Goal: Communication & Community: Answer question/provide support

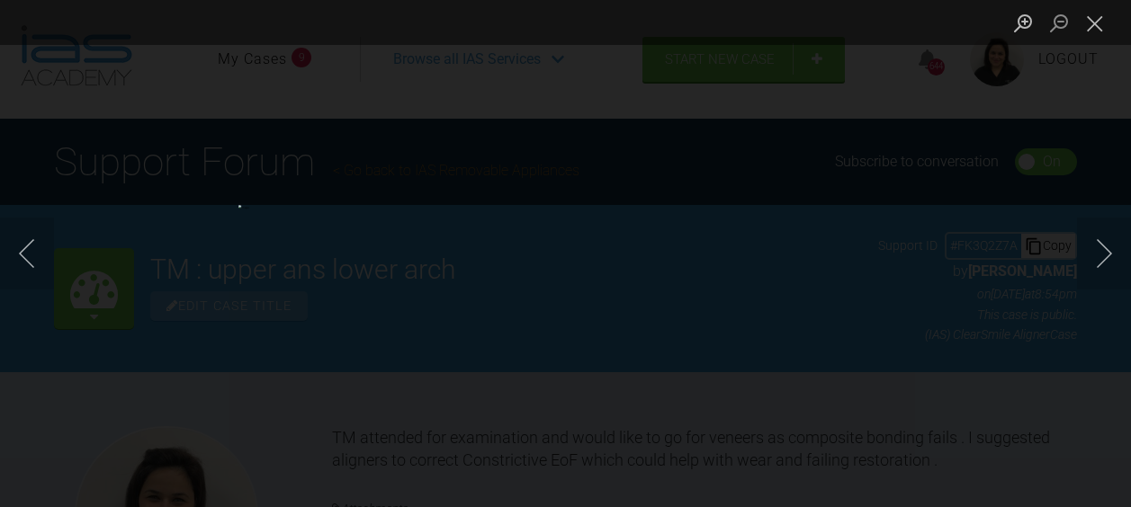
scroll to position [666, 0]
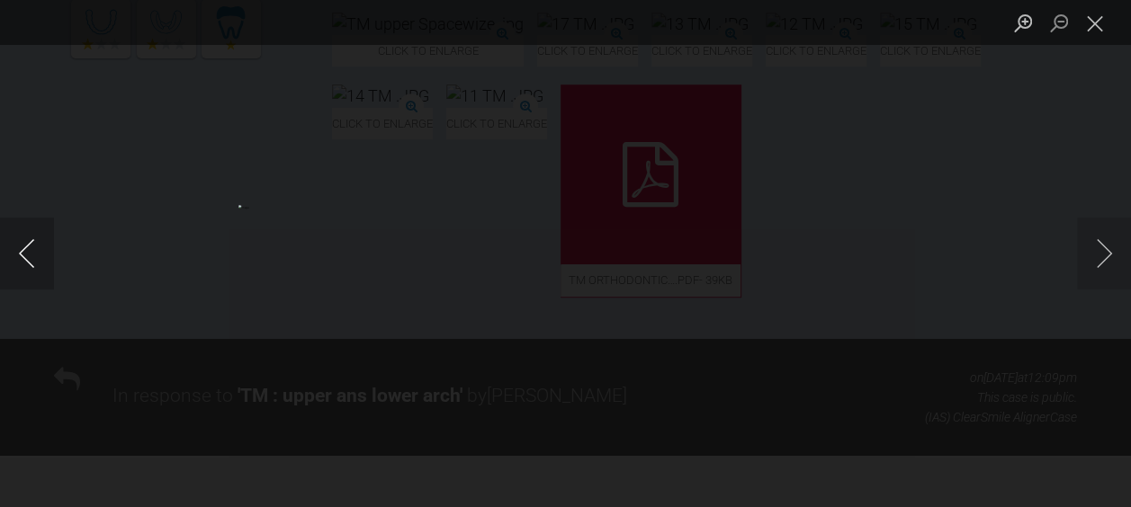
click at [19, 249] on button "Previous image" at bounding box center [27, 254] width 54 height 72
click at [1085, 31] on button "Close lightbox" at bounding box center [1095, 22] width 36 height 31
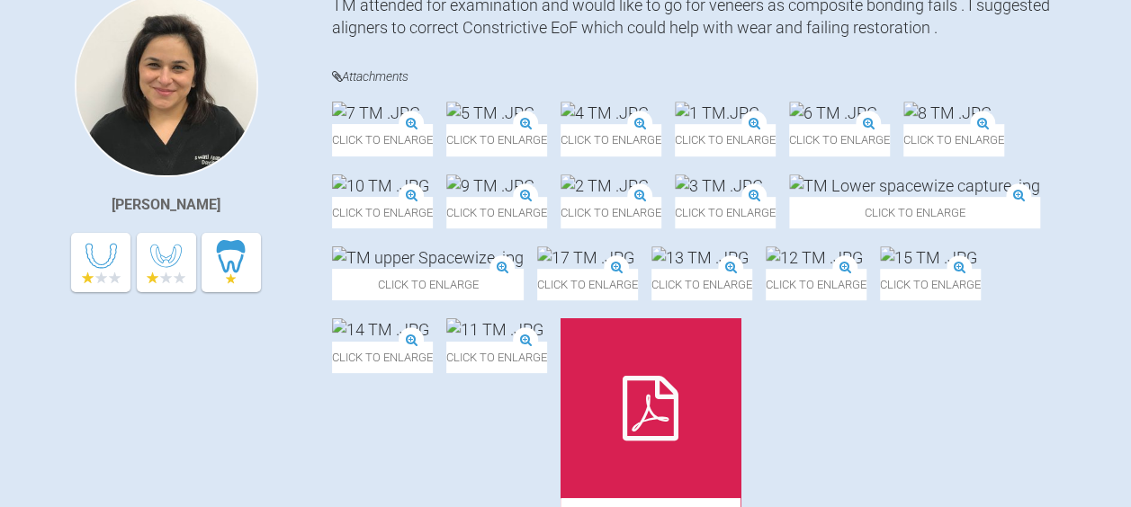
scroll to position [0, 0]
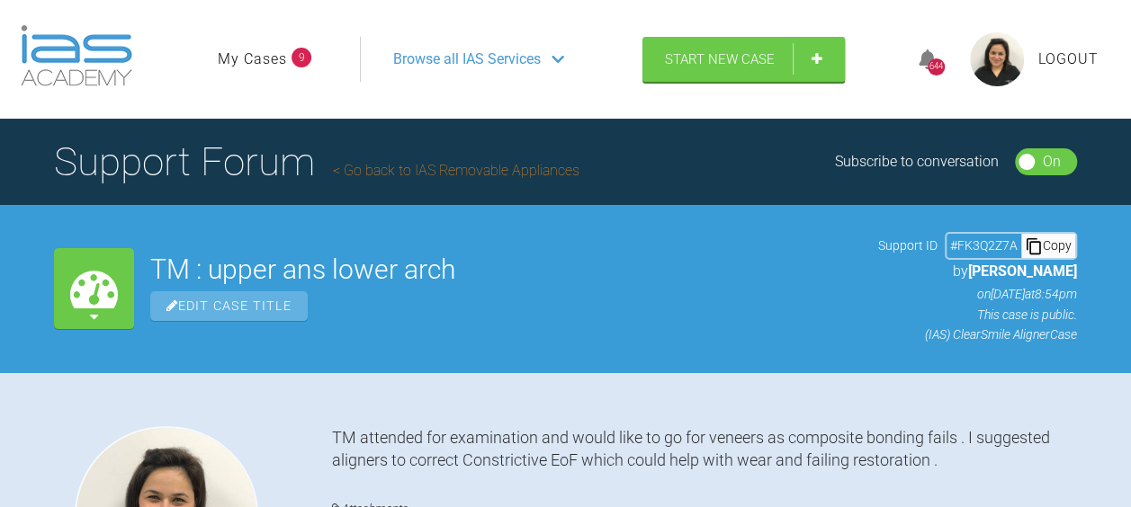
click at [232, 58] on link "My Cases" at bounding box center [252, 59] width 69 height 23
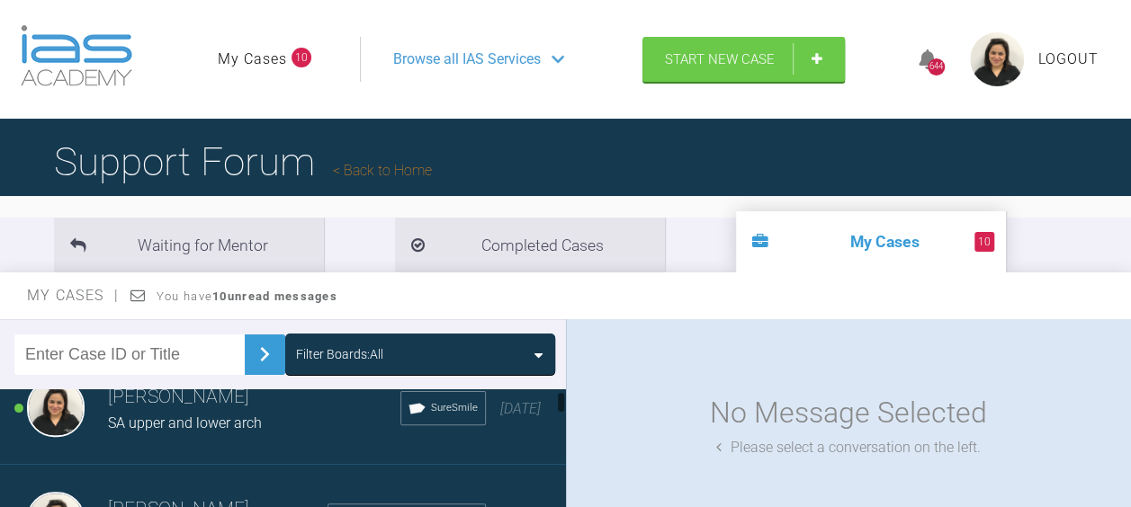
scroll to position [40, 0]
click at [139, 412] on span "SA upper and lower arch" at bounding box center [185, 419] width 154 height 17
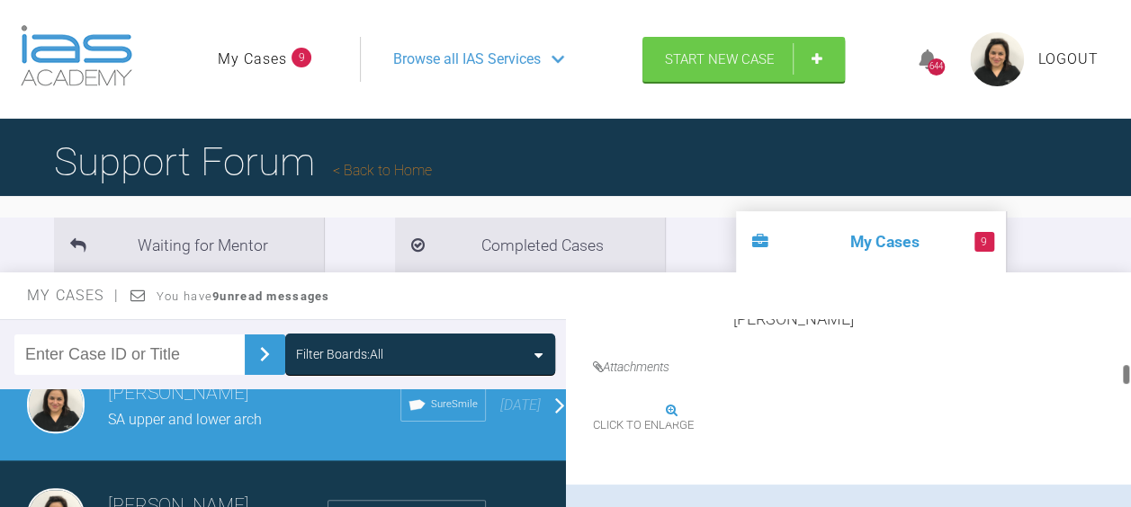
scroll to position [943, 0]
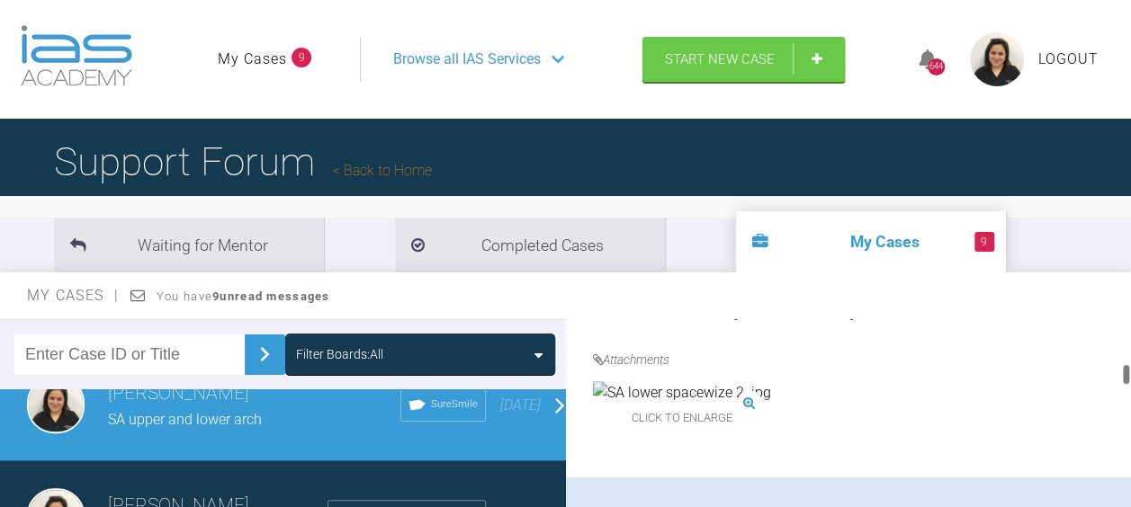
click at [724, 405] on img at bounding box center [682, 392] width 178 height 23
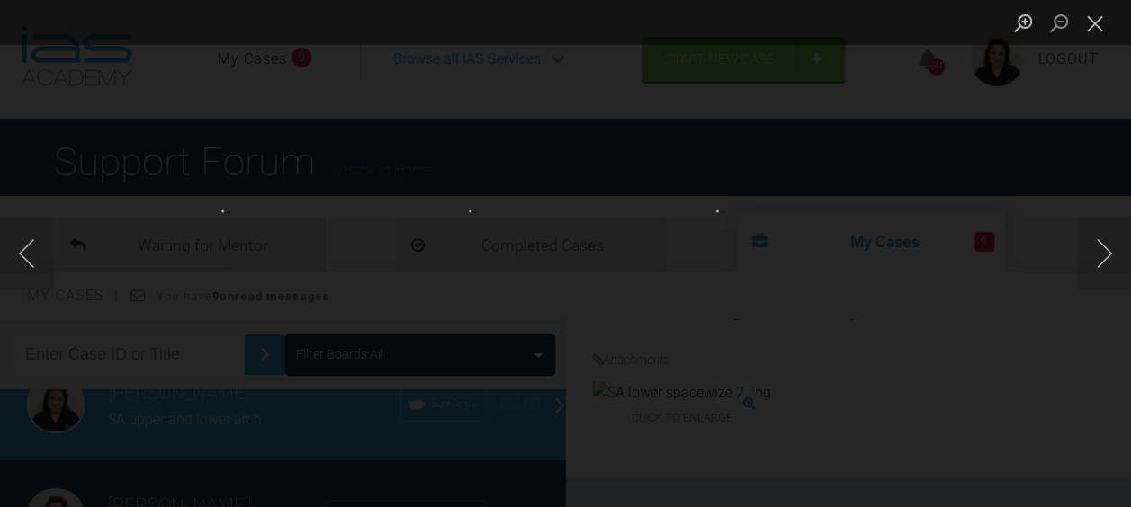
click at [316, 268] on img "Lightbox" at bounding box center [317, 253] width 193 height 86
click at [1090, 20] on button "Close lightbox" at bounding box center [1095, 22] width 36 height 31
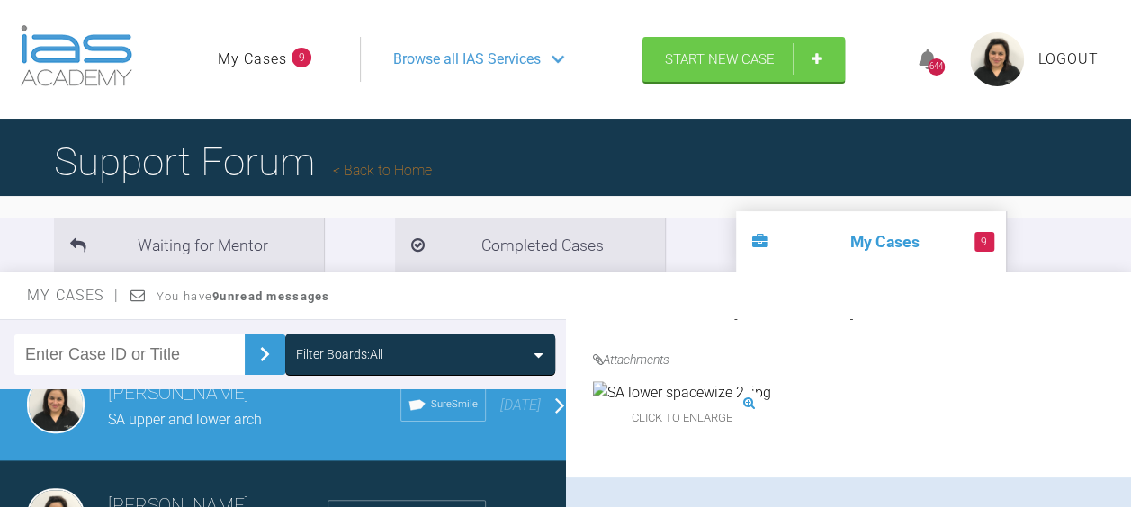
click at [724, 405] on img at bounding box center [682, 392] width 178 height 23
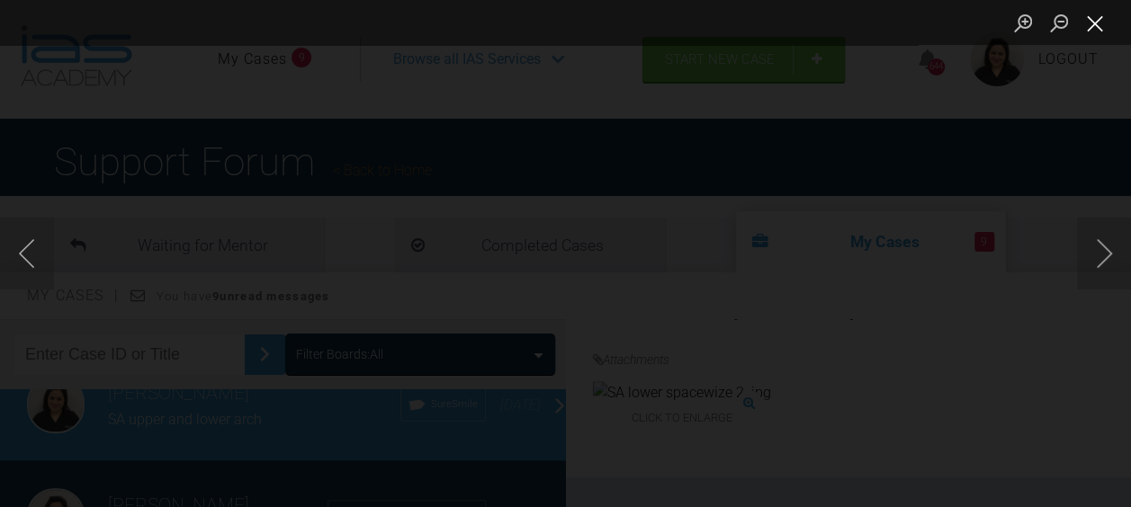
click at [1096, 18] on button "Close lightbox" at bounding box center [1095, 22] width 36 height 31
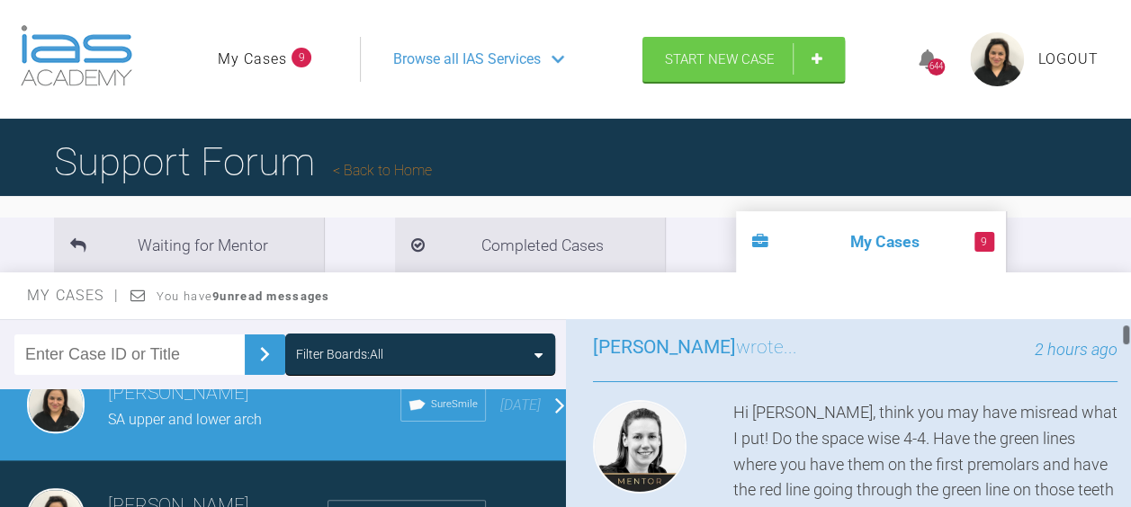
scroll to position [0, 0]
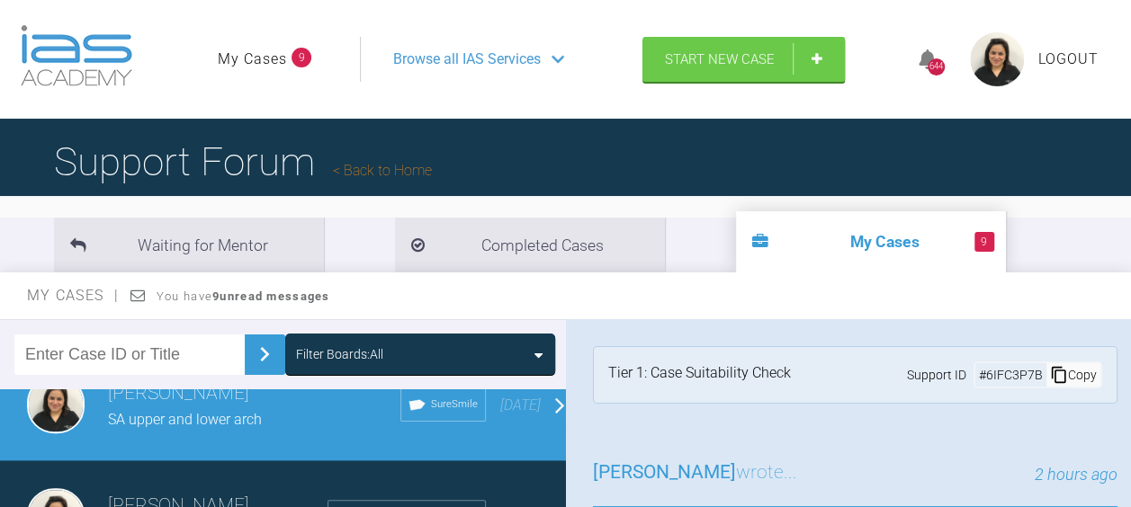
click at [498, 58] on span "Browse all IAS Services" at bounding box center [467, 59] width 148 height 23
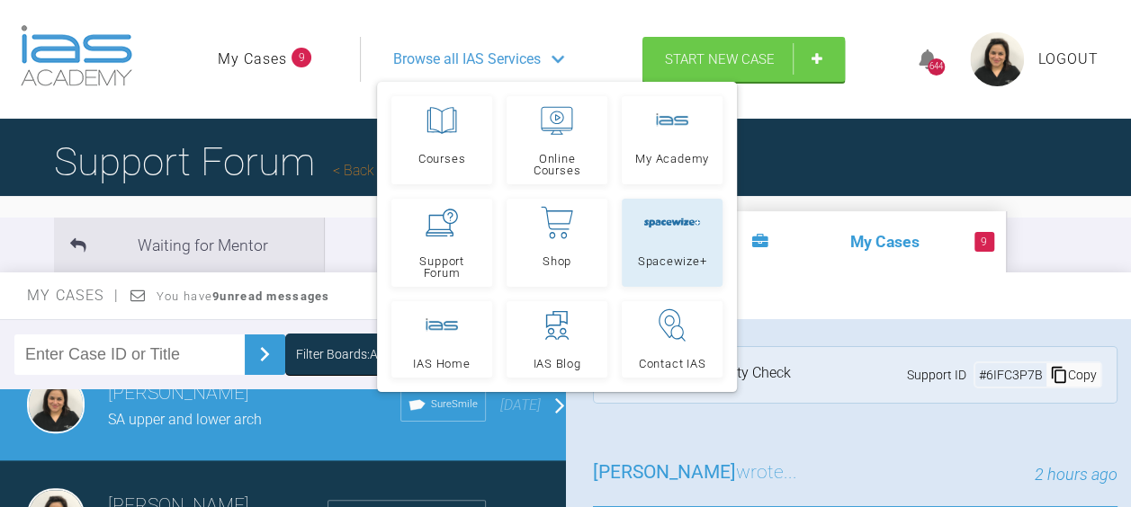
click at [670, 249] on link "Spacewize+" at bounding box center [672, 243] width 101 height 88
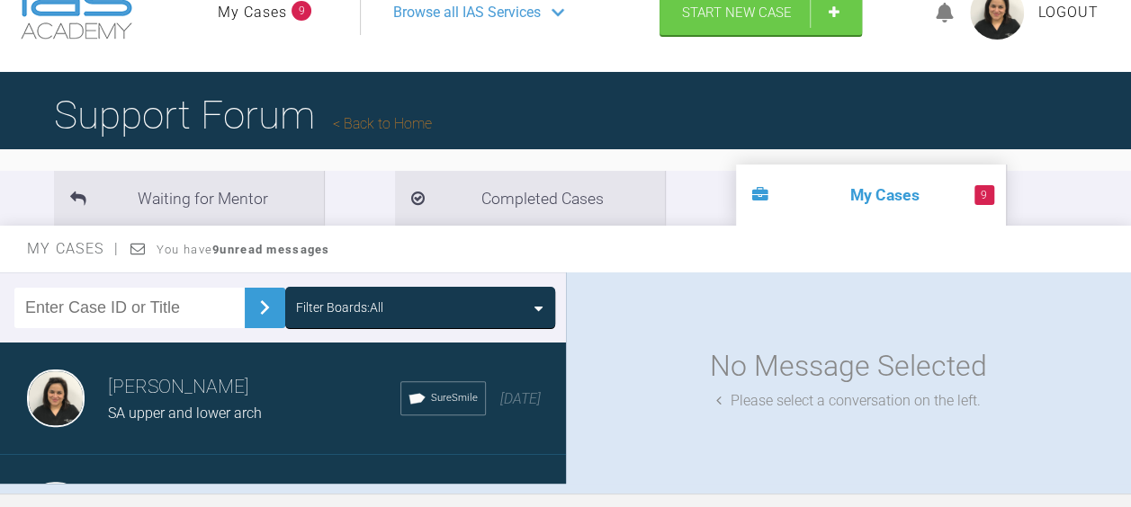
scroll to position [117, 0]
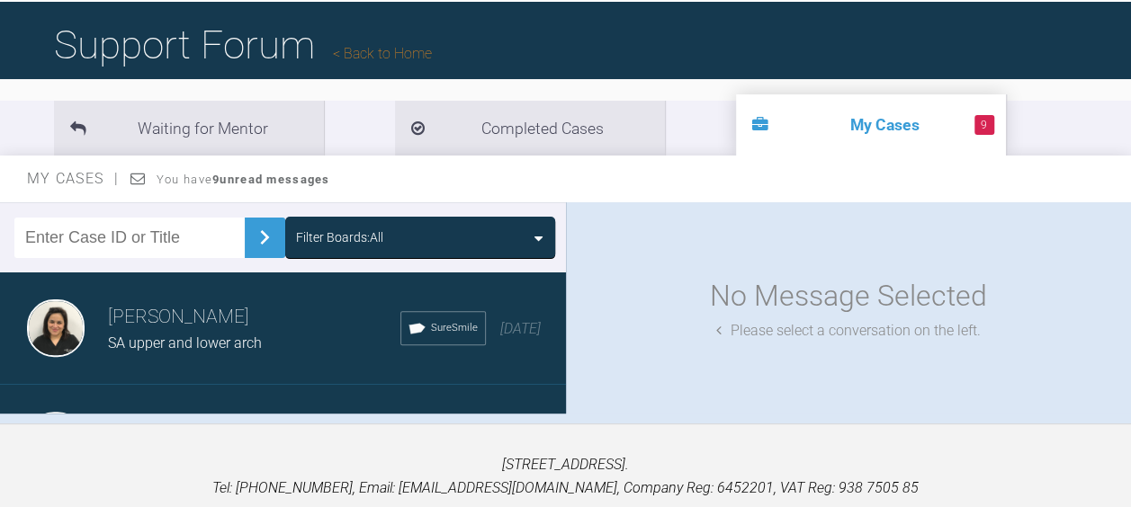
click at [150, 342] on span "SA upper and lower arch" at bounding box center [185, 343] width 154 height 17
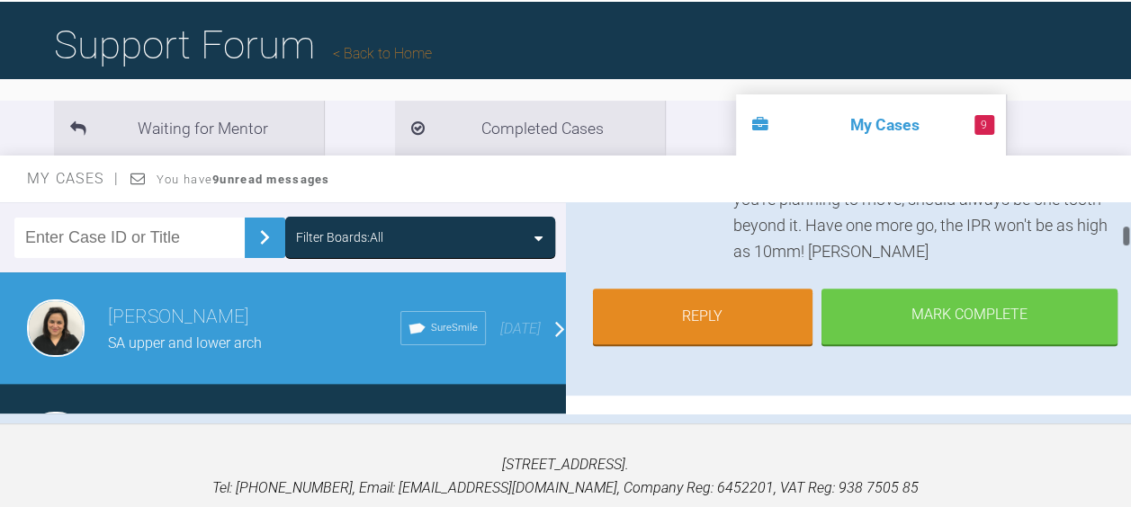
scroll to position [484, 0]
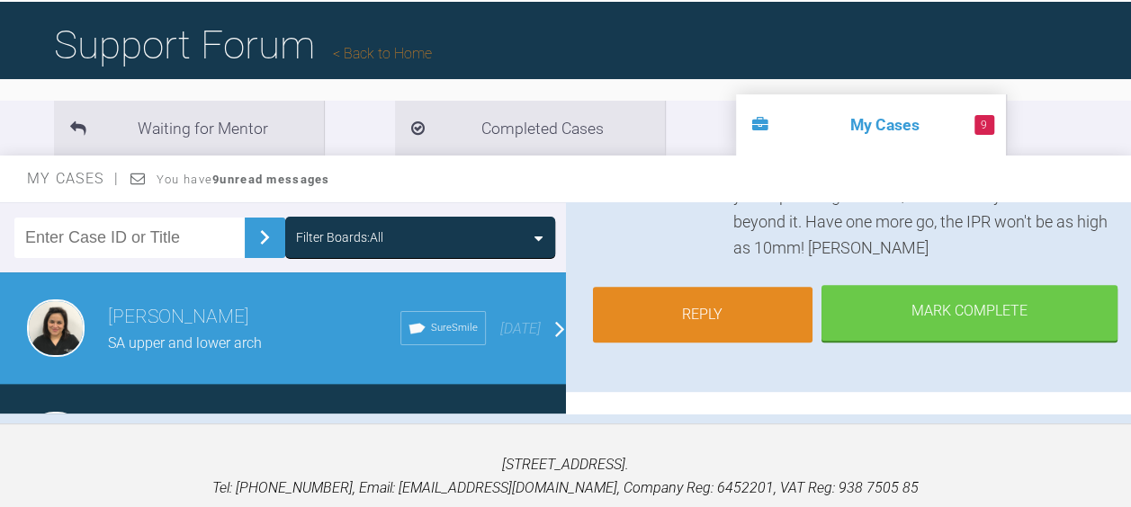
click at [711, 310] on link "Reply" at bounding box center [703, 315] width 220 height 56
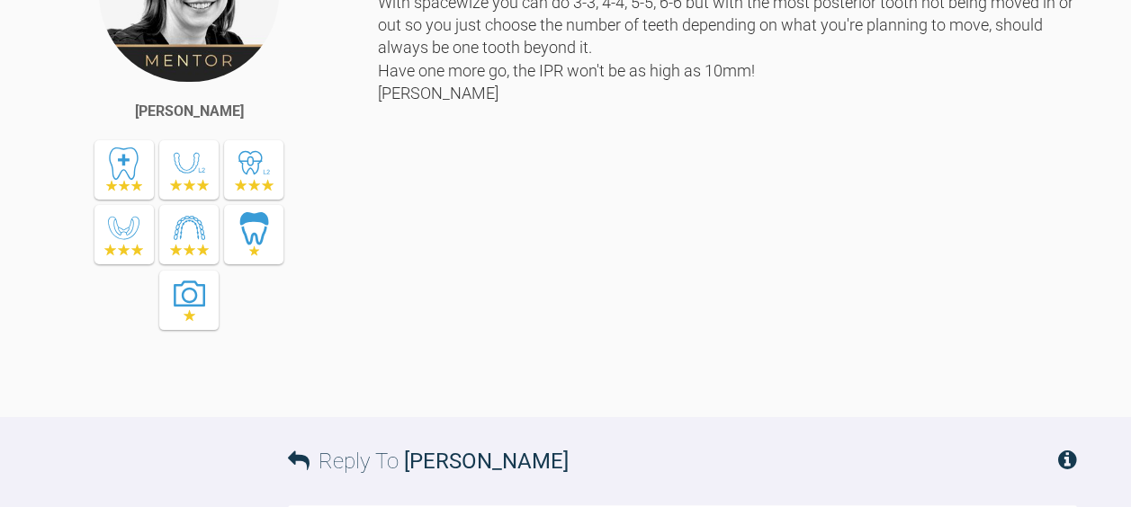
scroll to position [2565, 0]
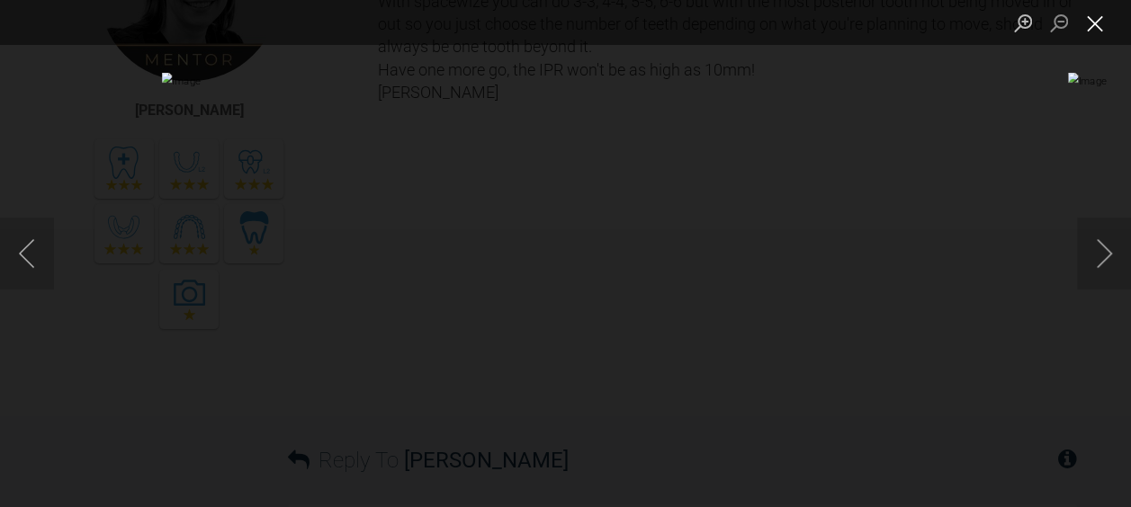
click at [1098, 23] on button "Close lightbox" at bounding box center [1095, 22] width 36 height 31
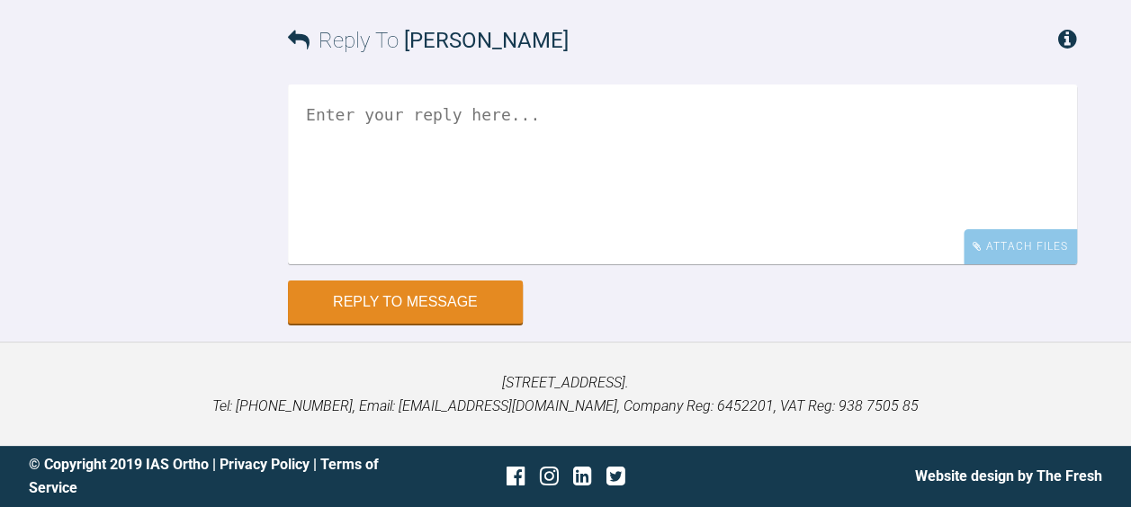
scroll to position [3604, 0]
click at [383, 264] on textarea at bounding box center [682, 175] width 789 height 180
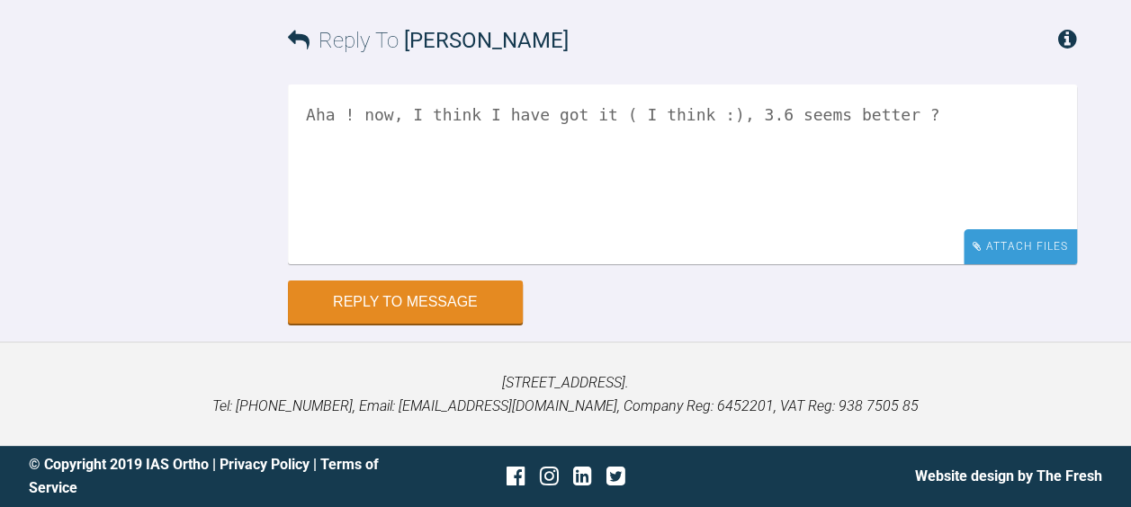
type textarea "Aha ! now, I think I have got it ( I think :), 3.6 seems better ?"
click at [1011, 243] on div "Attach Files" at bounding box center [1019, 246] width 113 height 35
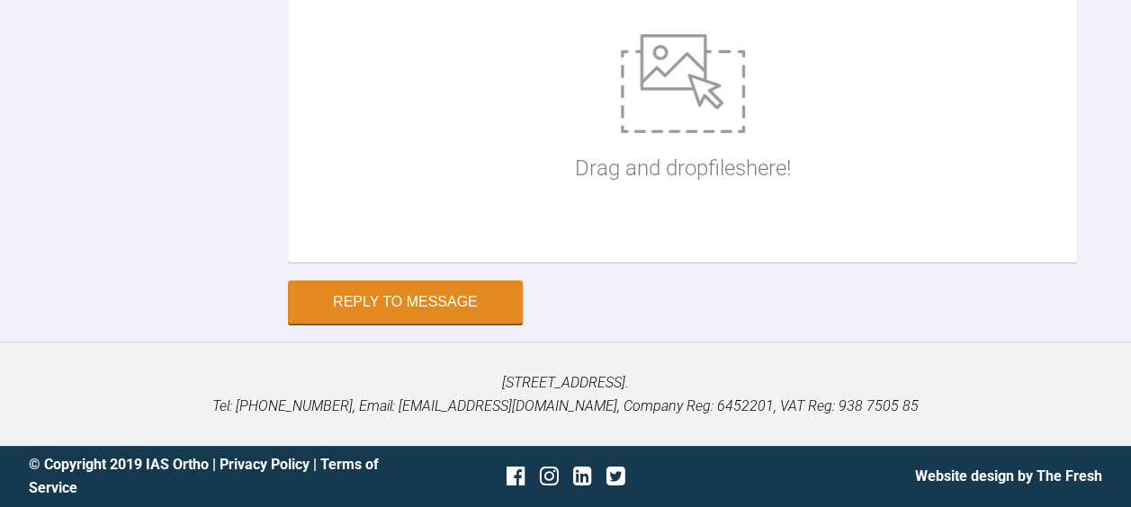
click at [655, 133] on img at bounding box center [683, 83] width 124 height 99
type input "C:\fakepath\3 SA spacewize lower .jpg"
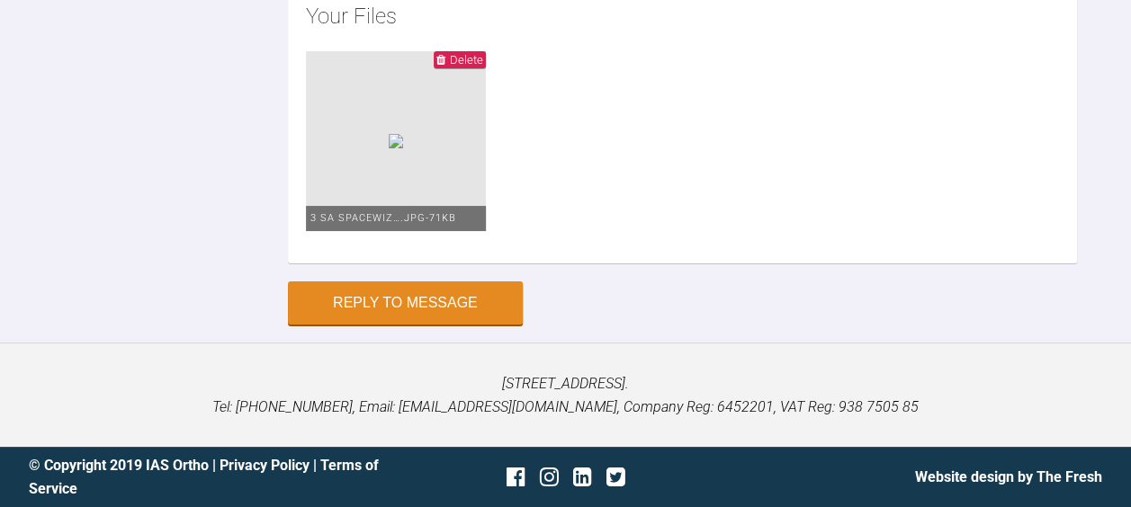
scroll to position [3611, 0]
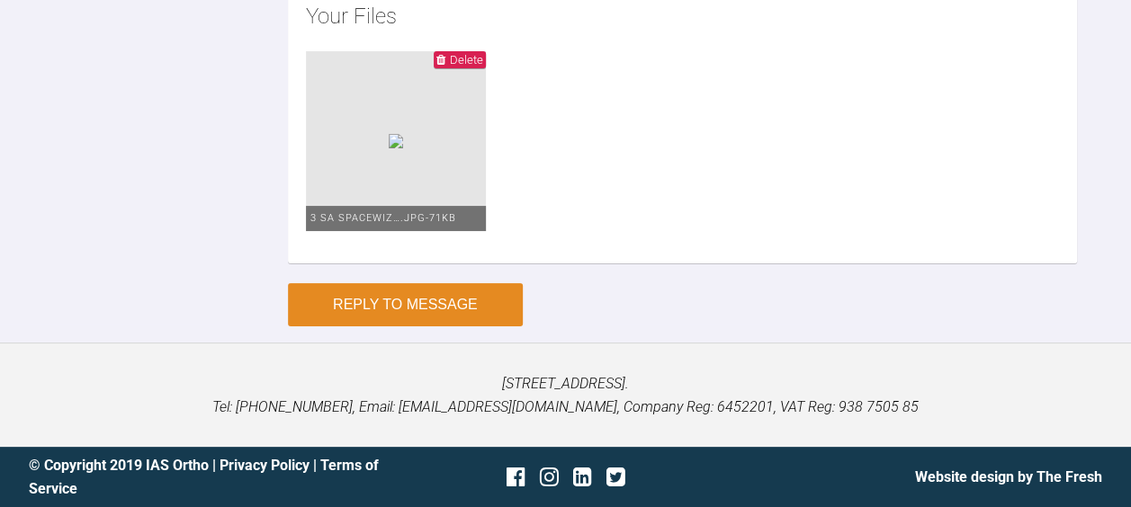
type textarea "Aha ! now, I think I have got it :), 3.6 seems better ? How does this look Kell…"
click at [388, 326] on button "Reply to Message" at bounding box center [405, 304] width 235 height 43
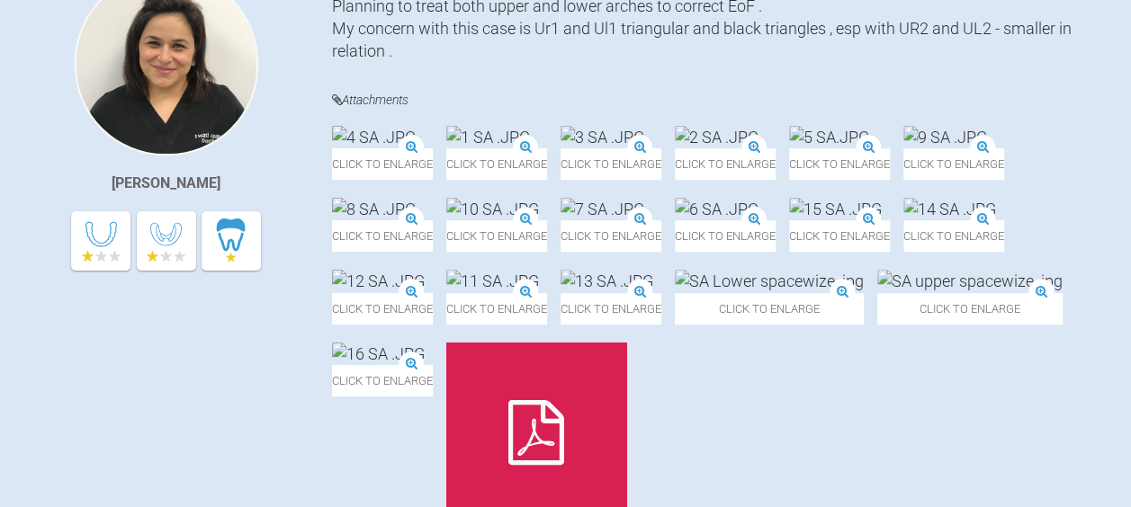
scroll to position [0, 0]
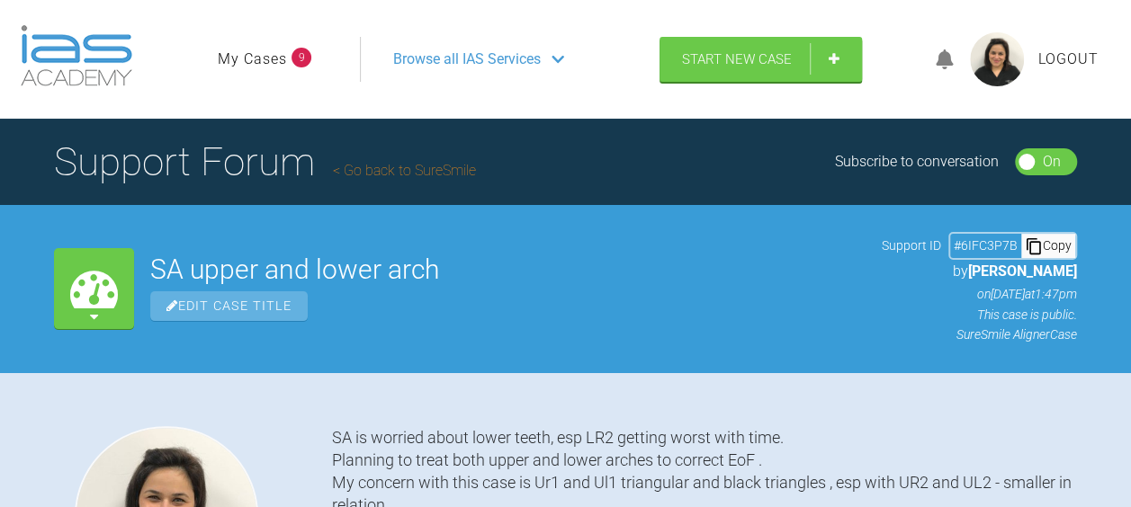
click at [233, 59] on link "My Cases" at bounding box center [252, 59] width 69 height 23
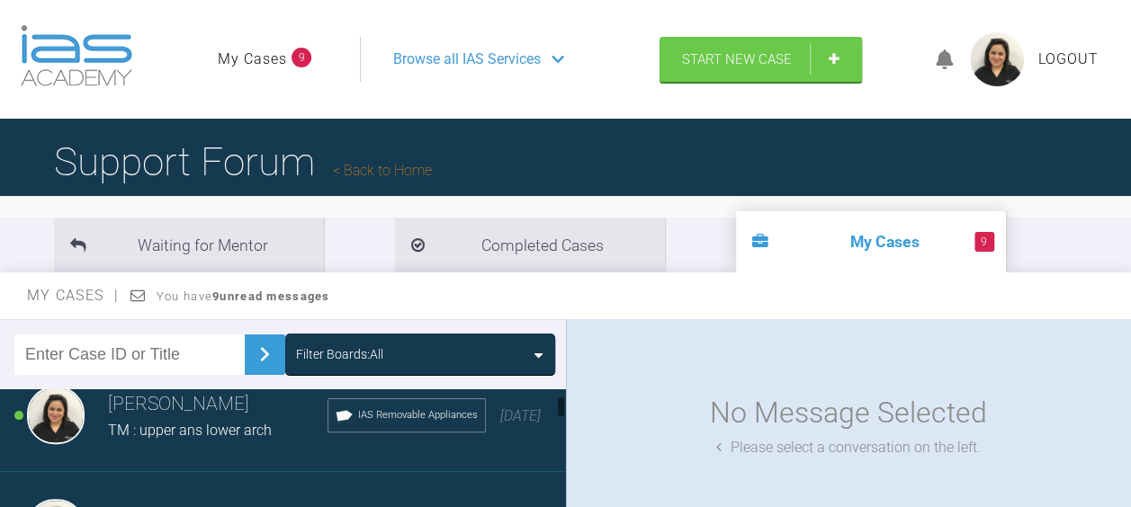
scroll to position [143, 0]
click at [139, 421] on span "TM : upper ans lower arch" at bounding box center [190, 429] width 164 height 17
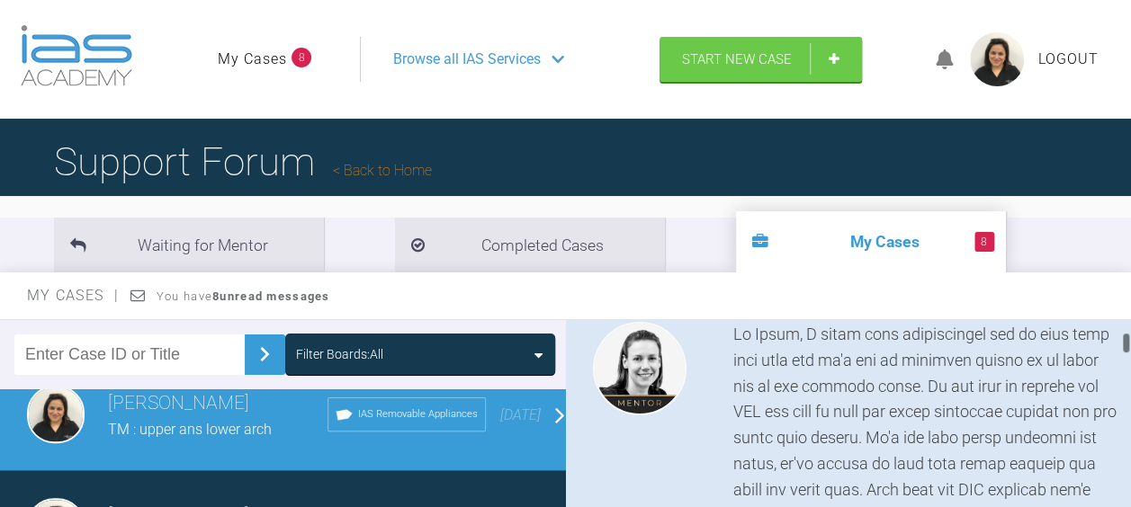
scroll to position [210, 0]
